Goal: Information Seeking & Learning: Learn about a topic

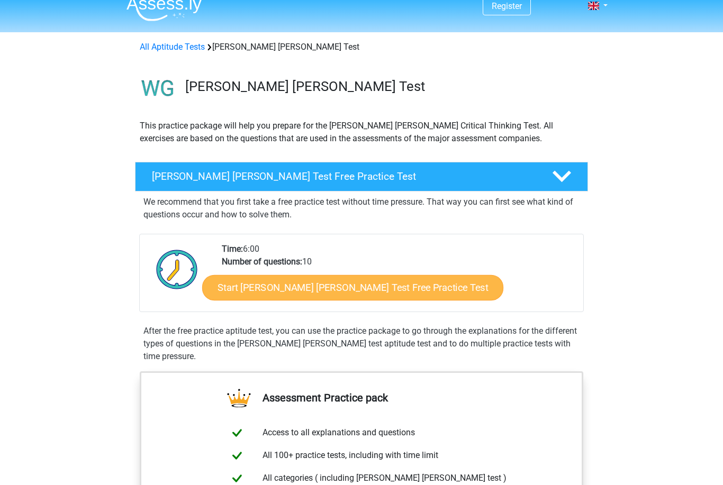
scroll to position [13, 0]
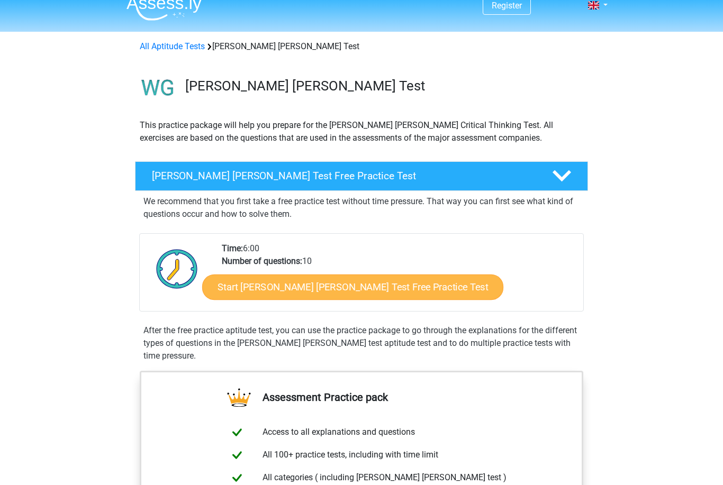
click at [302, 294] on link "Start [PERSON_NAME] [PERSON_NAME] Test Free Practice Test" at bounding box center [352, 287] width 301 height 25
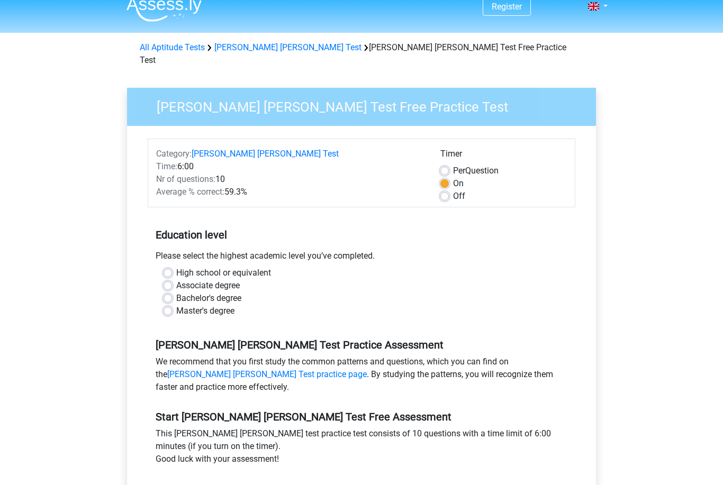
scroll to position [12, 0]
click at [220, 292] on label "Bachelor's degree" at bounding box center [208, 298] width 65 height 13
click at [172, 292] on input "Bachelor's degree" at bounding box center [168, 297] width 8 height 11
radio input "true"
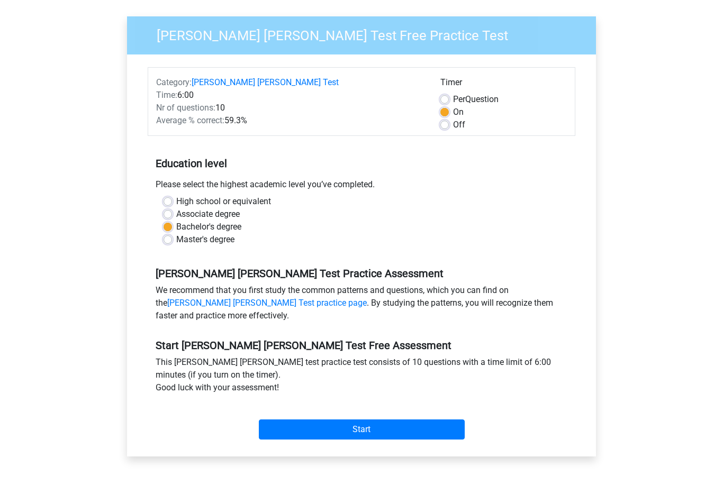
scroll to position [107, 0]
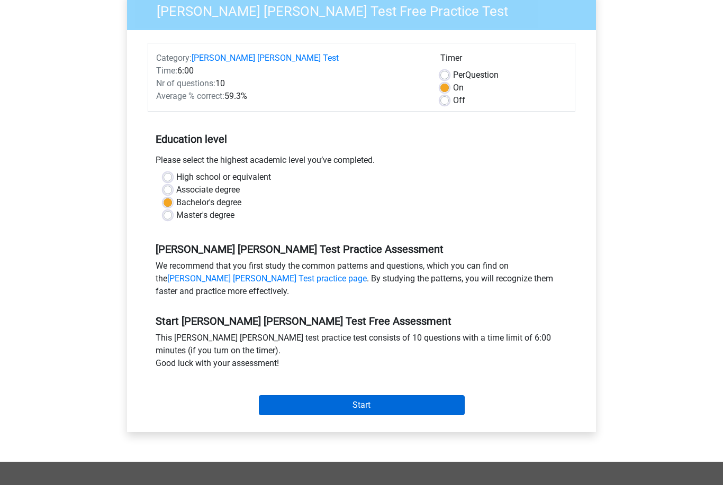
click at [295, 399] on input "Start" at bounding box center [362, 405] width 206 height 20
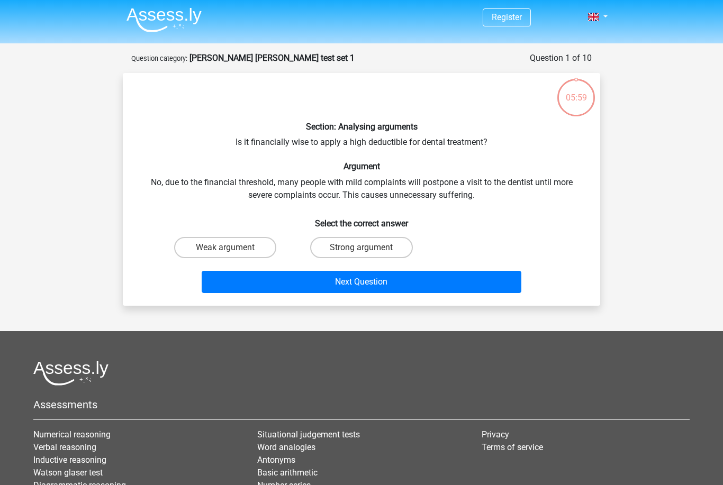
scroll to position [1, 0]
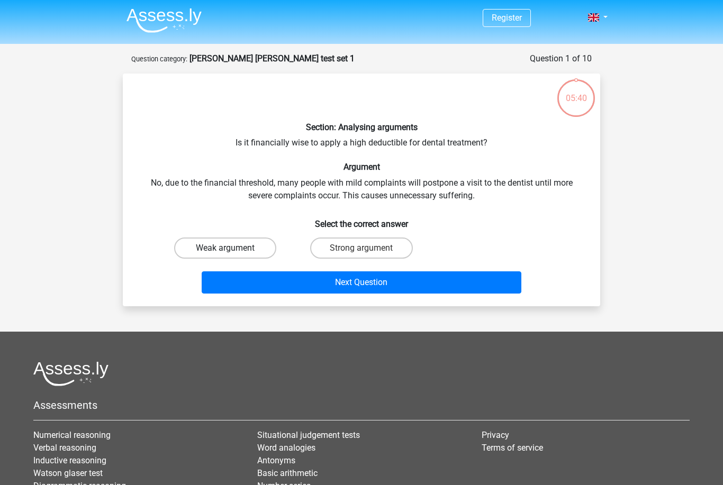
click at [220, 251] on label "Weak argument" at bounding box center [225, 248] width 102 height 21
click at [226, 251] on input "Weak argument" at bounding box center [229, 251] width 7 height 7
radio input "true"
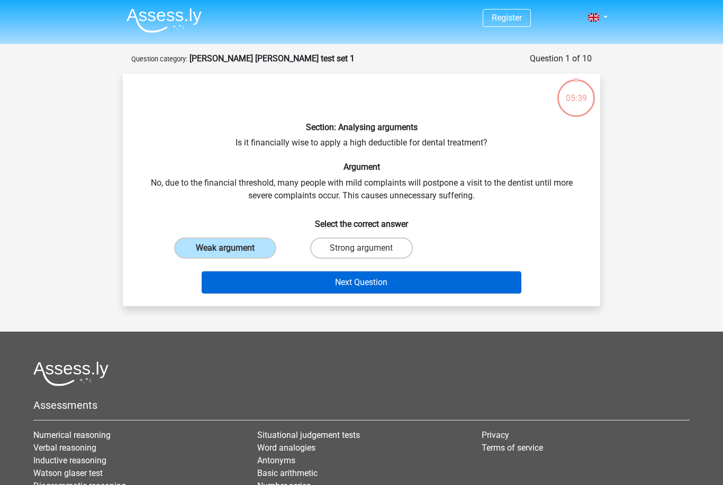
click at [271, 289] on button "Next Question" at bounding box center [362, 283] width 320 height 22
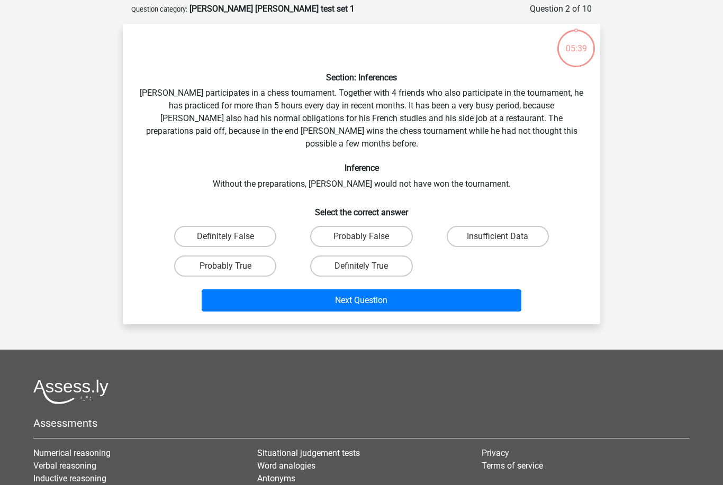
scroll to position [53, 0]
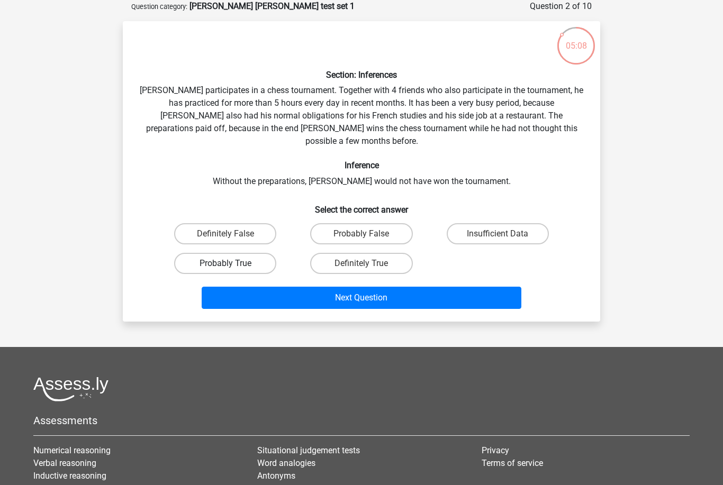
click at [258, 253] on label "Probably True" at bounding box center [225, 263] width 102 height 21
click at [232, 264] on input "Probably True" at bounding box center [229, 267] width 7 height 7
radio input "true"
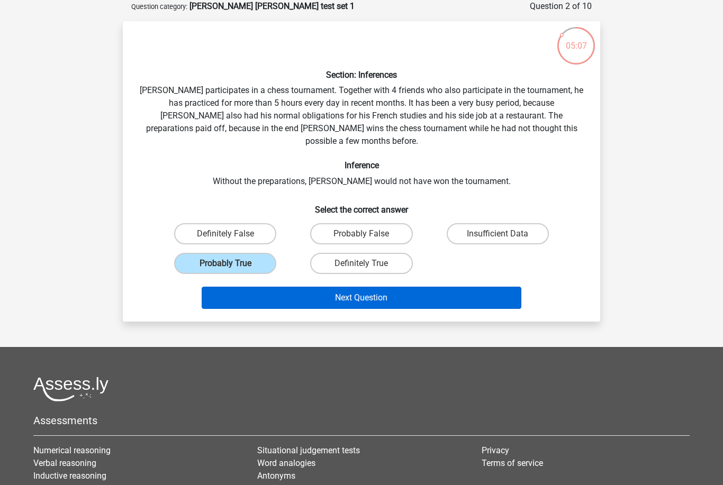
click at [283, 289] on button "Next Question" at bounding box center [362, 298] width 320 height 22
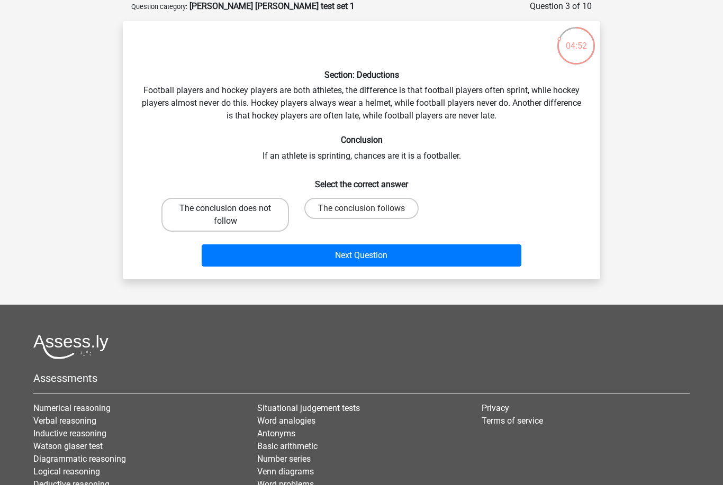
click at [264, 208] on label "The conclusion does not follow" at bounding box center [225, 215] width 128 height 34
click at [232, 209] on input "The conclusion does not follow" at bounding box center [229, 212] width 7 height 7
radio input "true"
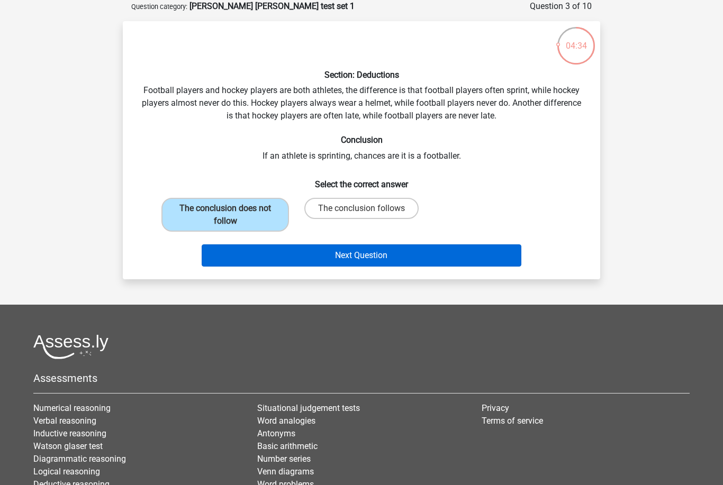
click at [344, 255] on button "Next Question" at bounding box center [362, 256] width 320 height 22
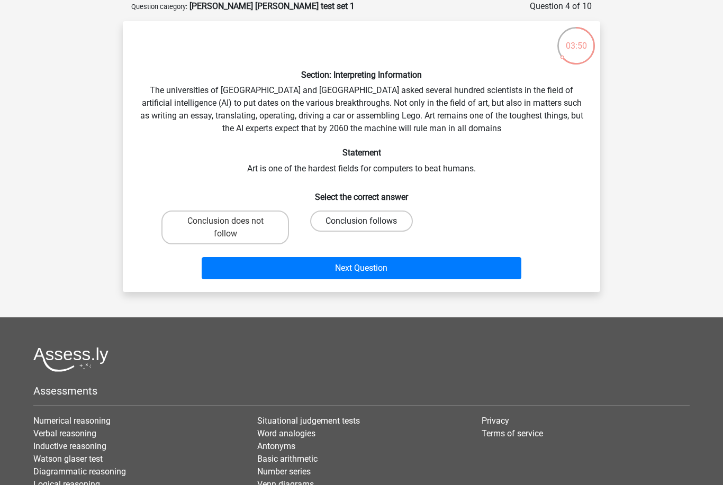
click at [354, 217] on label "Conclusion follows" at bounding box center [361, 221] width 102 height 21
click at [362, 221] on input "Conclusion follows" at bounding box center [365, 224] width 7 height 7
radio input "true"
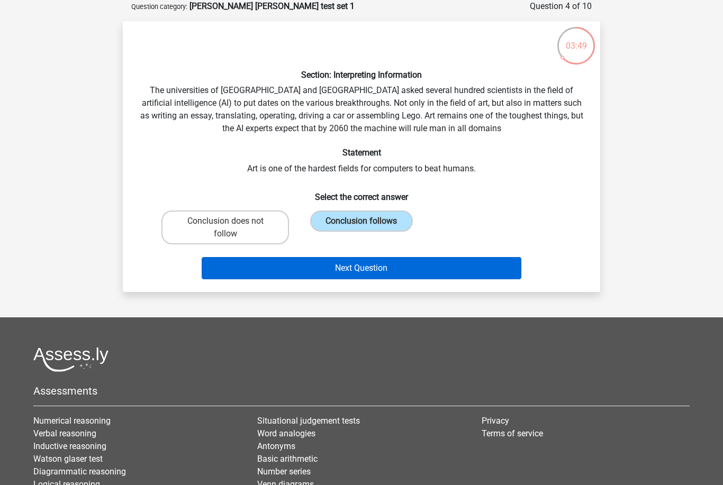
click at [364, 268] on button "Next Question" at bounding box center [362, 268] width 320 height 22
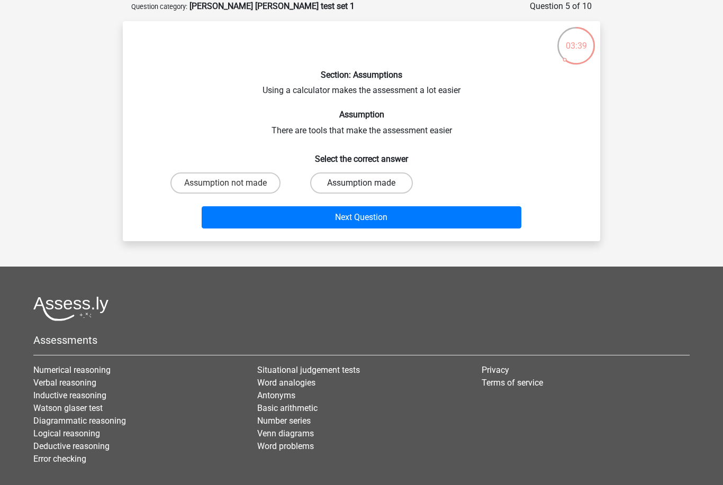
click at [357, 188] on label "Assumption made" at bounding box center [361, 183] width 102 height 21
click at [362, 188] on input "Assumption made" at bounding box center [365, 186] width 7 height 7
radio input "true"
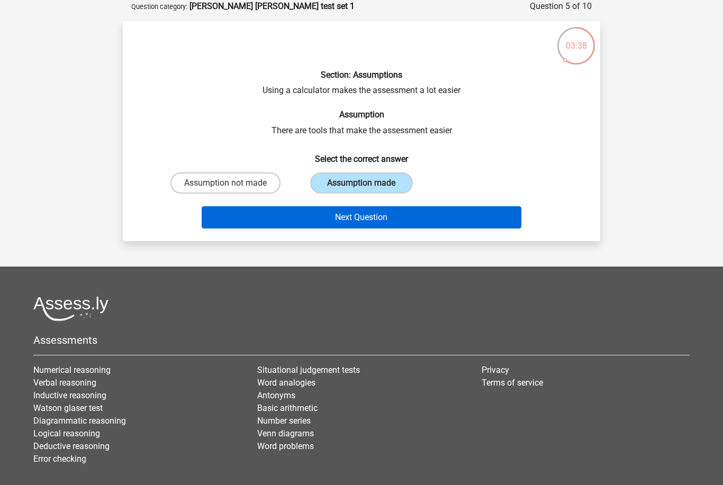
click at [362, 215] on button "Next Question" at bounding box center [362, 217] width 320 height 22
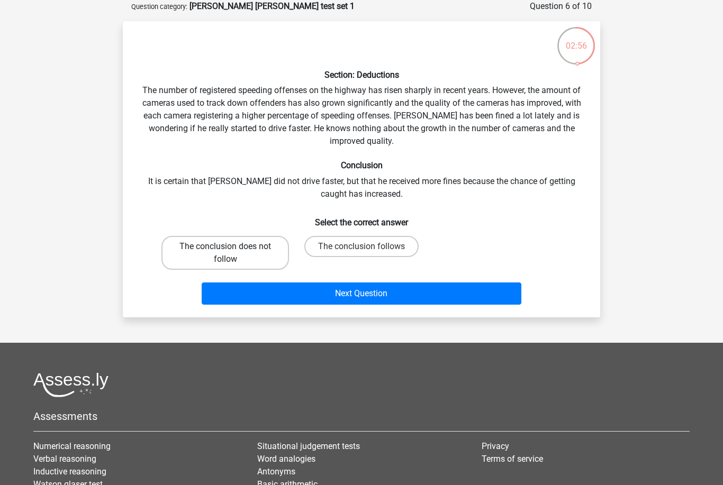
click at [256, 265] on label "The conclusion does not follow" at bounding box center [225, 253] width 128 height 34
click at [232, 254] on input "The conclusion does not follow" at bounding box center [229, 250] width 7 height 7
radio input "true"
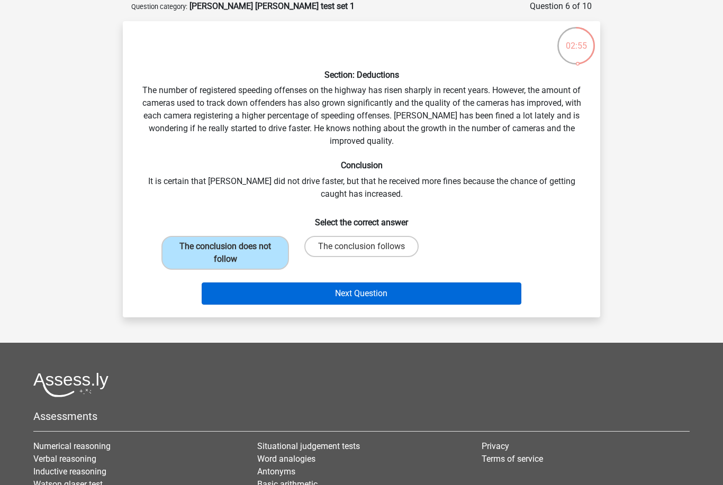
click at [272, 291] on button "Next Question" at bounding box center [362, 294] width 320 height 22
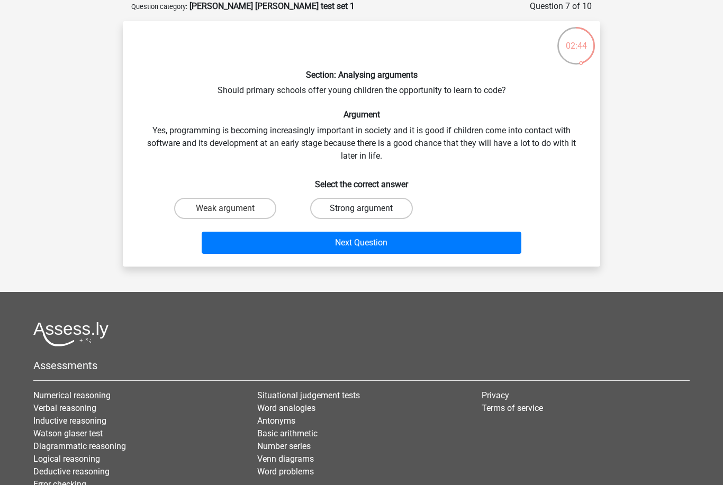
click at [356, 208] on label "Strong argument" at bounding box center [361, 208] width 102 height 21
click at [362, 209] on input "Strong argument" at bounding box center [365, 212] width 7 height 7
radio input "true"
click at [366, 231] on div "Next Question" at bounding box center [362, 240] width 444 height 35
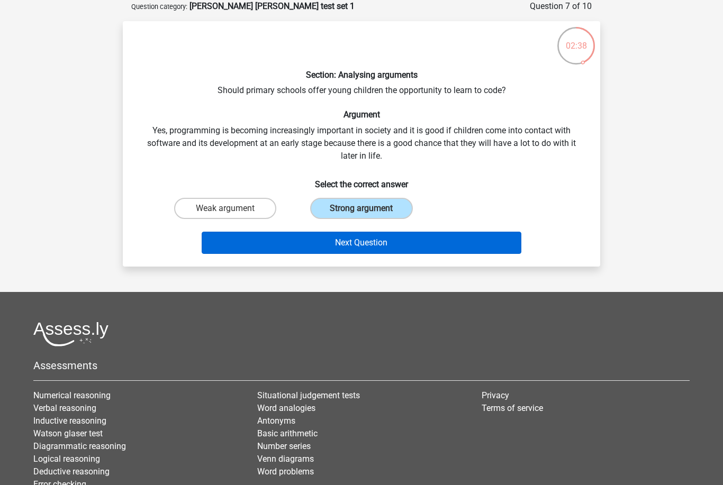
click at [367, 241] on button "Next Question" at bounding box center [362, 243] width 320 height 22
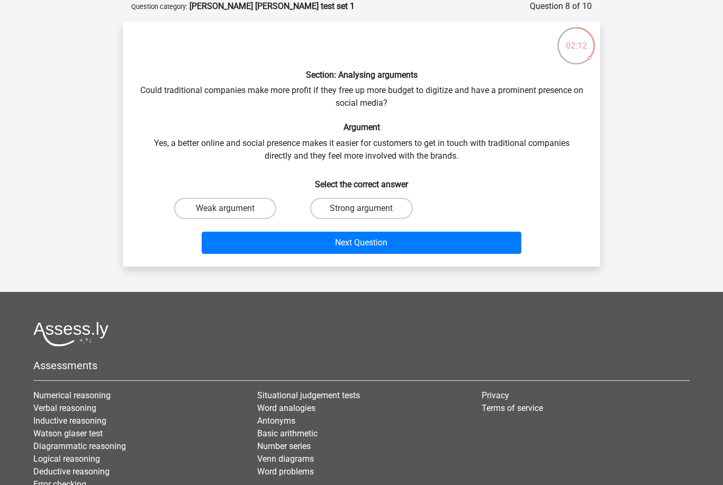
click at [365, 215] on input "Strong argument" at bounding box center [365, 212] width 7 height 7
radio input "true"
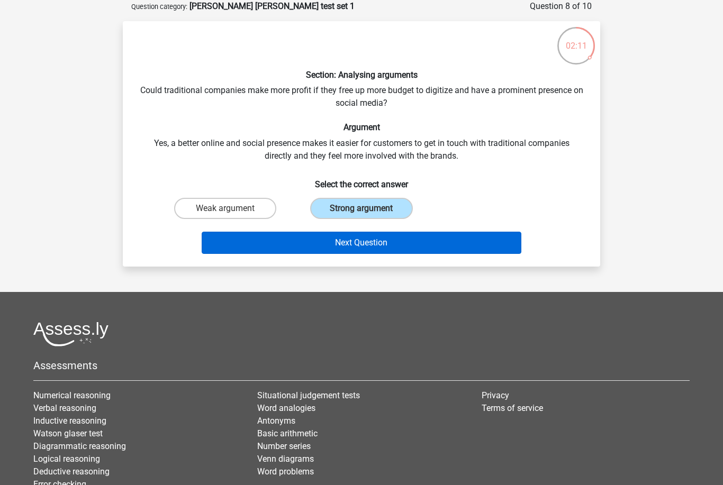
click at [367, 236] on button "Next Question" at bounding box center [362, 243] width 320 height 22
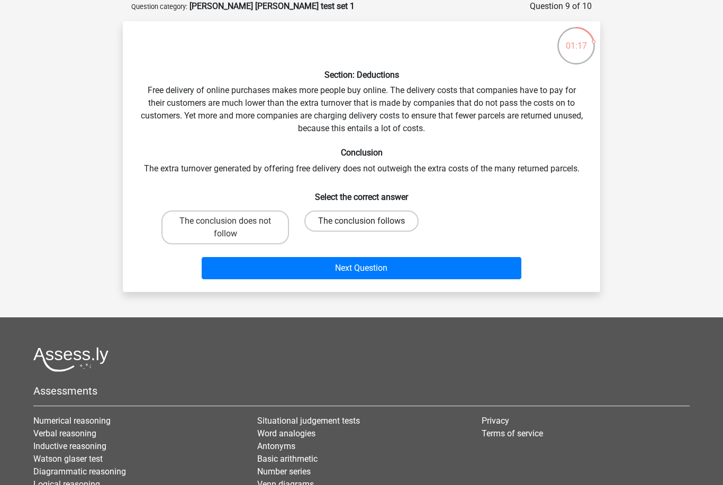
click at [390, 227] on label "The conclusion follows" at bounding box center [361, 221] width 114 height 21
click at [368, 227] on input "The conclusion follows" at bounding box center [365, 224] width 7 height 7
radio input "true"
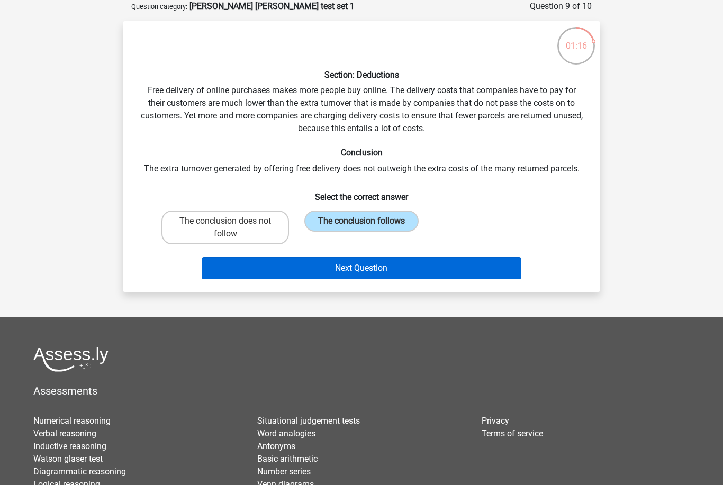
click at [401, 272] on button "Next Question" at bounding box center [362, 268] width 320 height 22
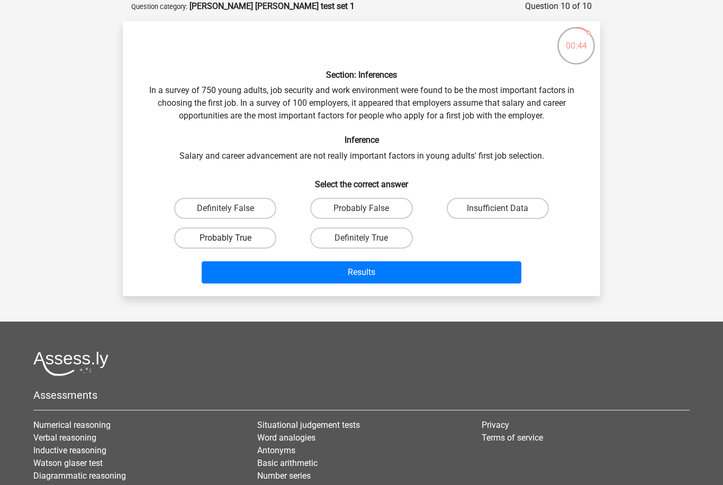
click at [266, 247] on label "Probably True" at bounding box center [225, 238] width 102 height 21
click at [232, 245] on input "Probably True" at bounding box center [229, 241] width 7 height 7
radio input "true"
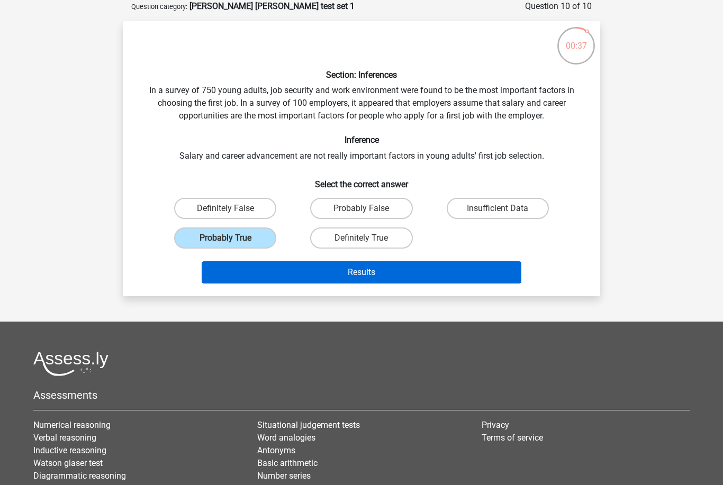
click at [441, 278] on button "Results" at bounding box center [362, 273] width 320 height 22
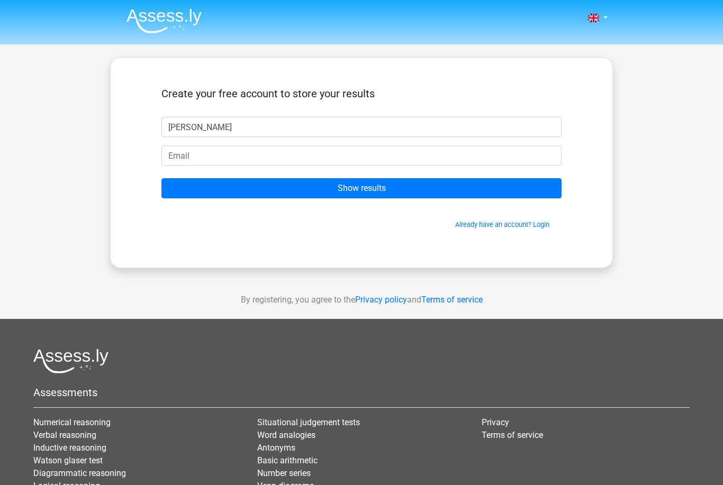
type input "Yasmina Moussa"
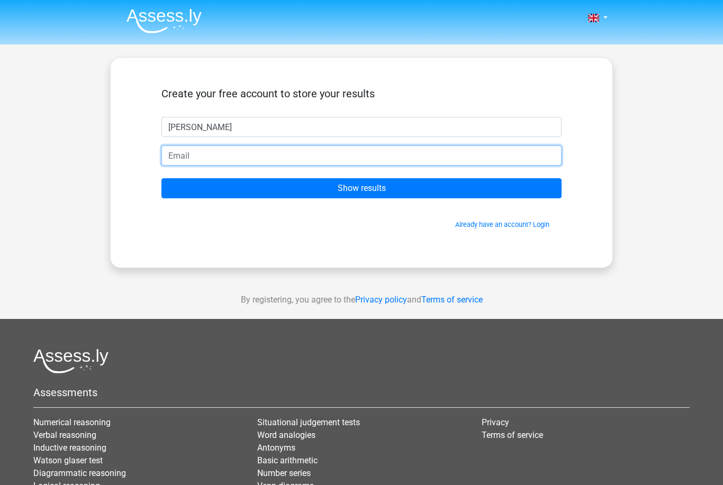
click at [448, 164] on input "email" at bounding box center [361, 156] width 400 height 20
click at [278, 155] on input "email" at bounding box center [361, 156] width 400 height 20
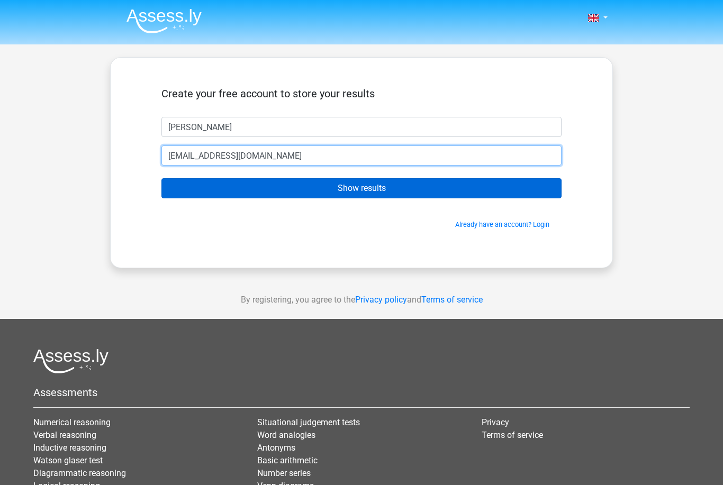
type input "yas.moussa@me.com"
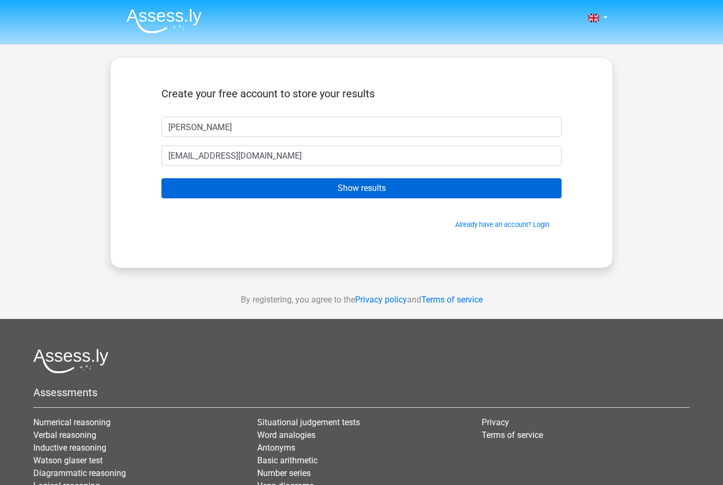
click at [307, 199] on input "Show results" at bounding box center [361, 188] width 400 height 20
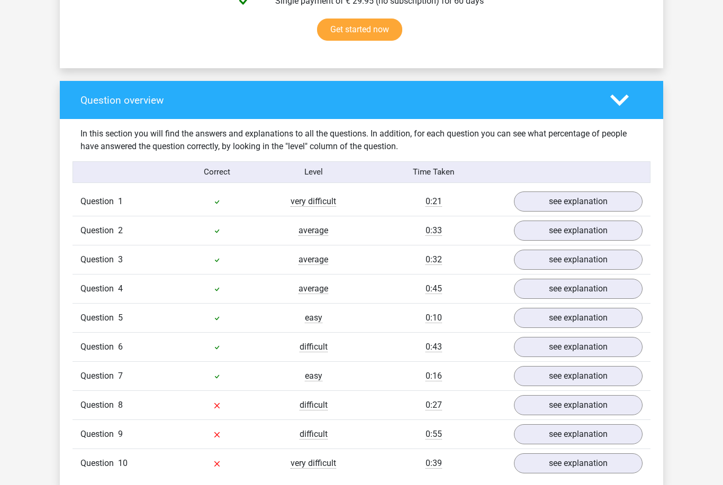
scroll to position [710, 0]
click at [537, 402] on link "see explanation" at bounding box center [578, 405] width 148 height 23
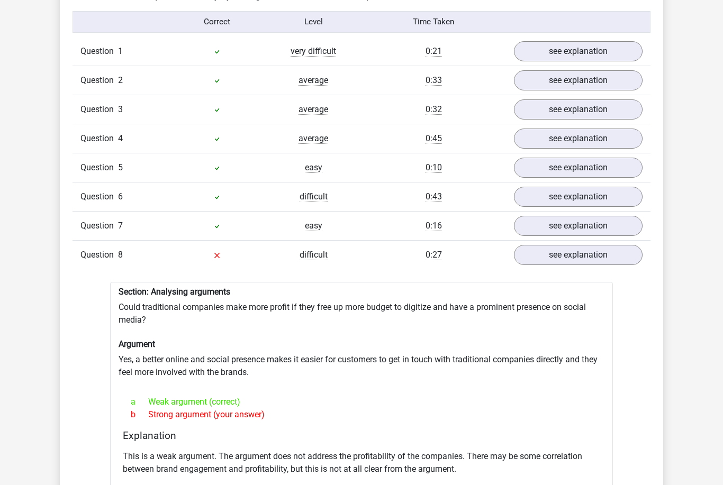
scroll to position [861, 0]
click at [568, 257] on link "see explanation" at bounding box center [578, 255] width 148 height 23
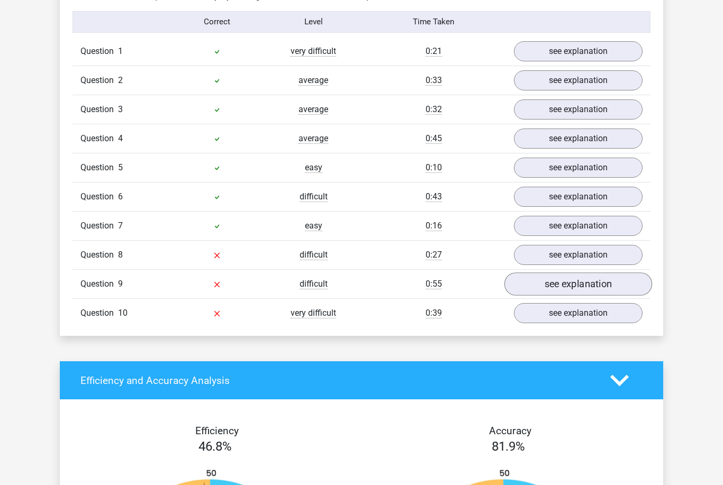
click at [571, 282] on link "see explanation" at bounding box center [578, 284] width 148 height 23
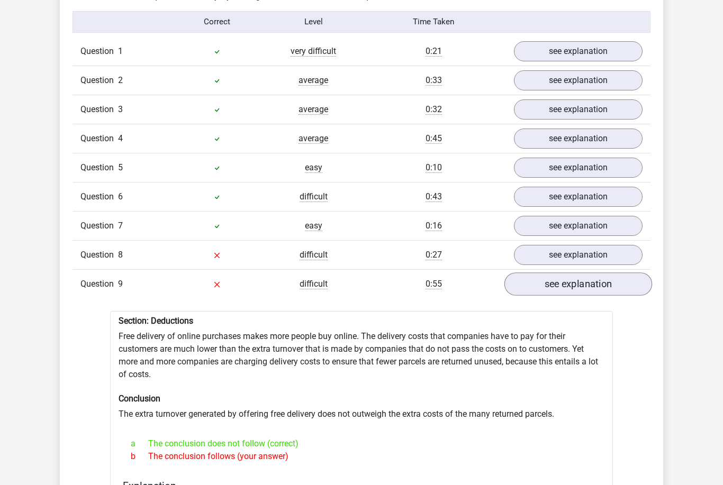
click at [571, 282] on link "see explanation" at bounding box center [578, 284] width 148 height 23
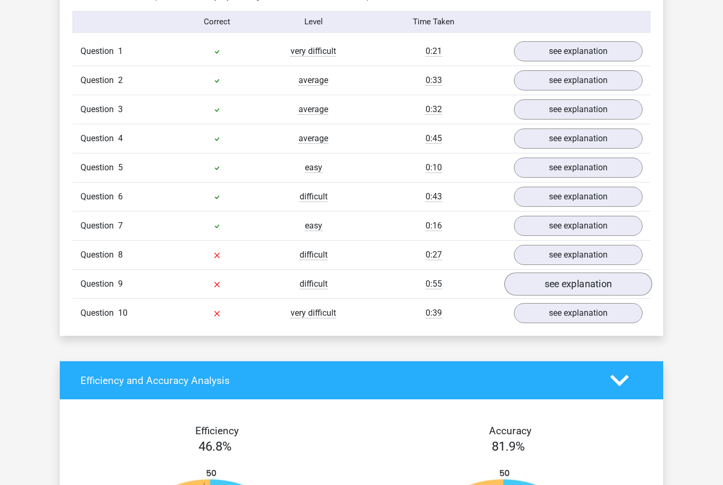
click at [571, 282] on link "see explanation" at bounding box center [578, 284] width 148 height 23
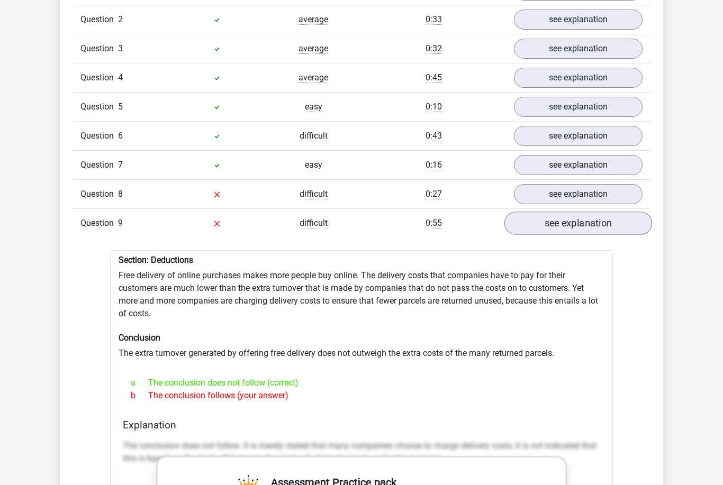
scroll to position [922, 0]
click at [590, 218] on link "see explanation" at bounding box center [578, 223] width 148 height 23
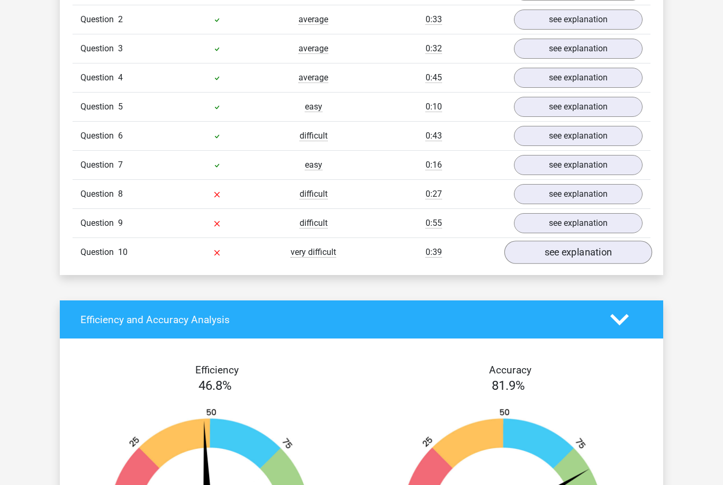
click at [590, 252] on link "see explanation" at bounding box center [578, 252] width 148 height 23
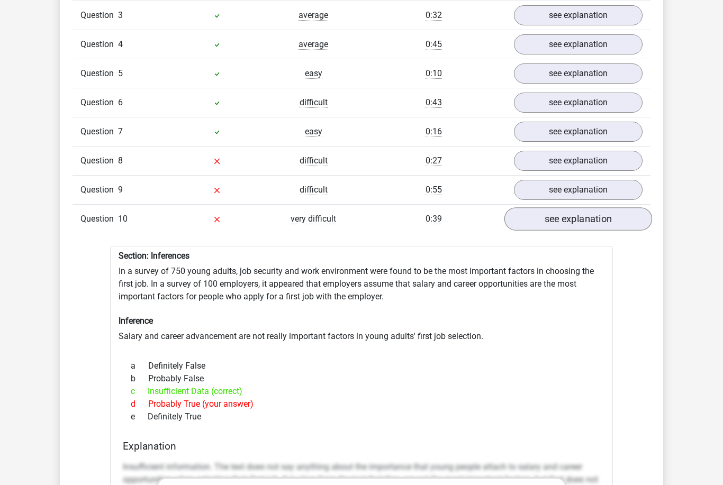
scroll to position [955, 0]
click at [591, 213] on link "see explanation" at bounding box center [578, 219] width 148 height 23
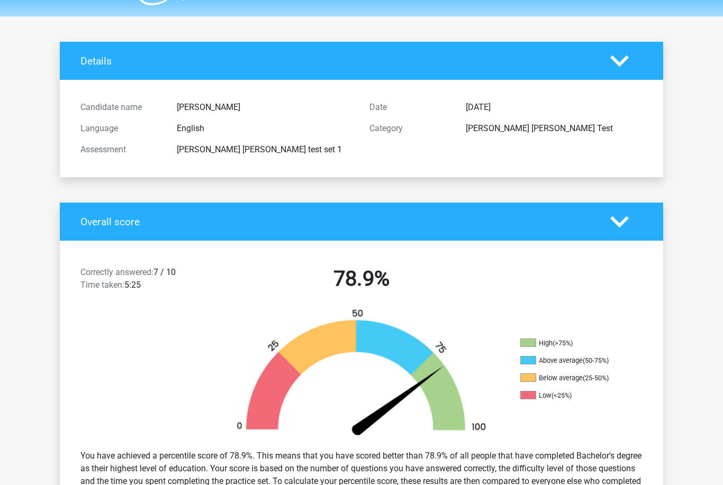
scroll to position [0, 0]
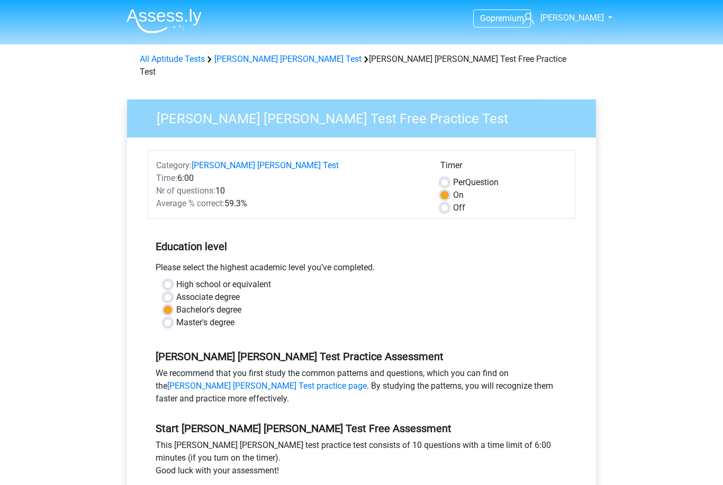
scroll to position [142, 0]
